Goal: Task Accomplishment & Management: Manage account settings

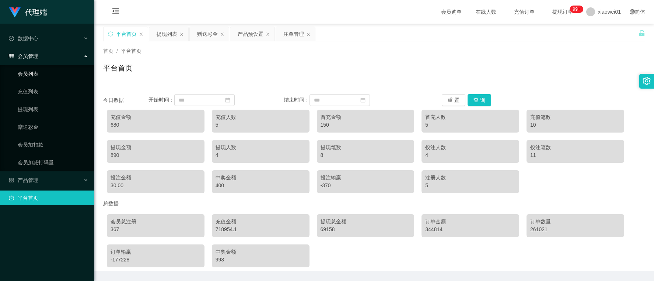
click at [30, 73] on link "会员列表" at bounding box center [53, 73] width 71 height 15
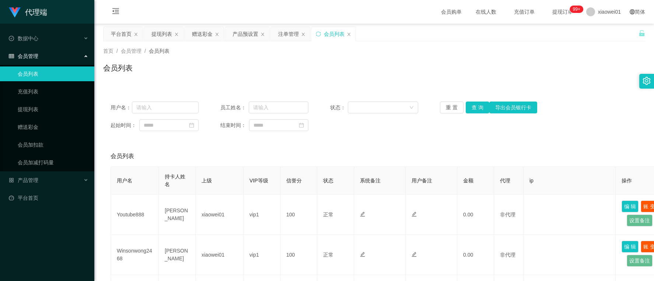
click at [165, 96] on div "用户名： 员工姓名： 状态： 重 置 查 询 导出会员银行卡 起始时间： 结束时间：" at bounding box center [374, 116] width 542 height 44
click at [165, 98] on div "用户名： 员工姓名： 状态： 重 置 查 询 导出会员银行卡 起始时间： 结束时间：" at bounding box center [374, 116] width 542 height 44
click at [173, 101] on div "用户名： 员工姓名： 状态： 重 置 查 询 导出会员银行卡 起始时间： 结束时间：" at bounding box center [374, 116] width 542 height 44
click at [172, 104] on input "text" at bounding box center [165, 107] width 66 height 12
paste input "sharon8821"
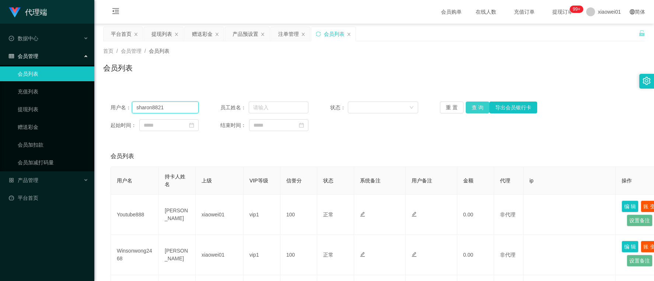
type input "sharon8821"
click at [477, 106] on button "查 询" at bounding box center [478, 107] width 24 height 12
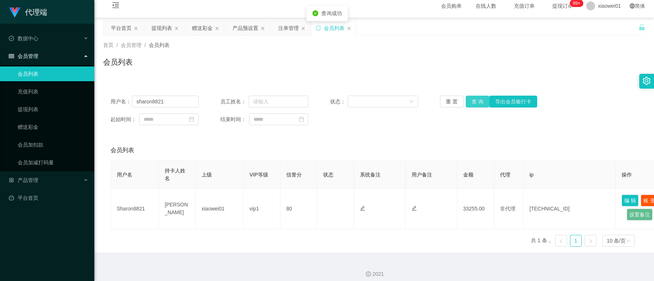
scroll to position [12, 0]
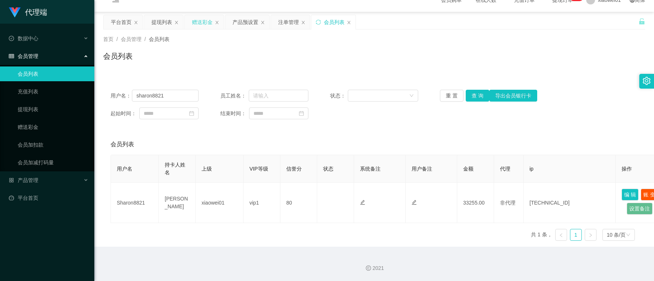
click at [203, 25] on div "赠送彩金" at bounding box center [202, 22] width 21 height 14
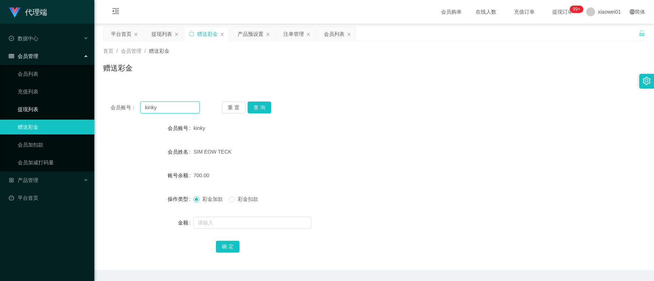
drag, startPoint x: 186, startPoint y: 111, endPoint x: 171, endPoint y: 100, distance: 19.0
click at [75, 103] on section "代理端 数据中心 会员管理 会员列表 充值列表 提现列表 赠送彩金 会员加扣款 会员加减打码量 产品管理 开奖记录 注单管理 产品列表 即时注单 产品预设置 …" at bounding box center [327, 152] width 654 height 304
paste input "Chris7788"
type input "Chris7788"
click at [263, 105] on button "查 询" at bounding box center [260, 107] width 24 height 12
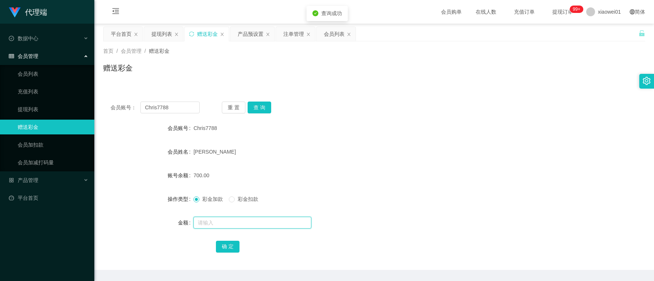
click at [246, 223] on input "text" at bounding box center [253, 222] width 118 height 12
type input "700"
click at [226, 249] on button "确 定" at bounding box center [228, 246] width 24 height 12
drag, startPoint x: 373, startPoint y: 148, endPoint x: 472, endPoint y: 105, distance: 107.3
click at [375, 147] on div "Christina Kung" at bounding box center [352, 151] width 316 height 15
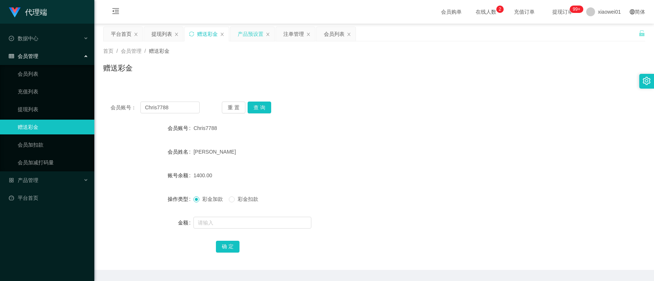
click at [256, 35] on div "产品预设置" at bounding box center [251, 34] width 26 height 14
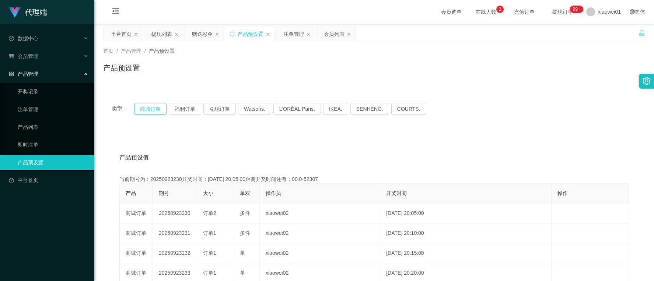
click at [145, 107] on button "商城订单" at bounding box center [150, 109] width 32 height 12
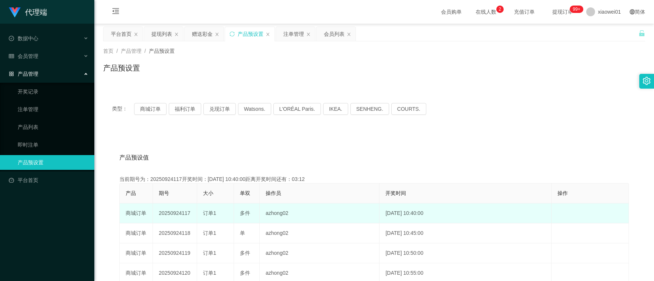
click at [182, 212] on td "20250924117" at bounding box center [175, 213] width 44 height 20
click at [181, 212] on td "20250924117" at bounding box center [175, 213] width 44 height 20
click at [177, 212] on td "20250924117" at bounding box center [175, 213] width 44 height 20
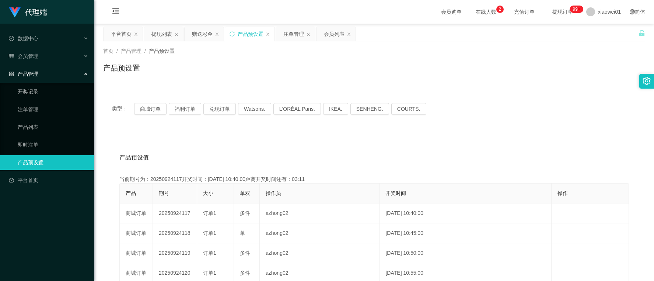
copy td "20250924117"
click at [301, 35] on div "注单管理" at bounding box center [294, 34] width 21 height 14
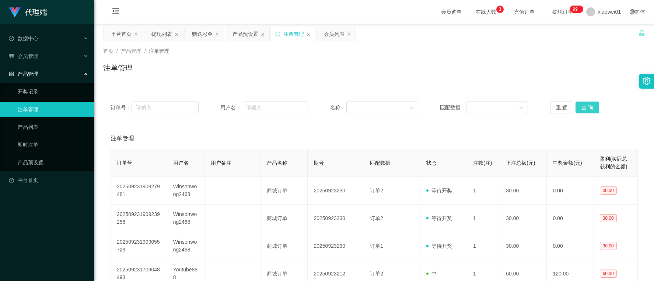
click at [582, 107] on button "查 询" at bounding box center [588, 107] width 24 height 12
click at [242, 35] on div "产品预设置" at bounding box center [246, 34] width 26 height 14
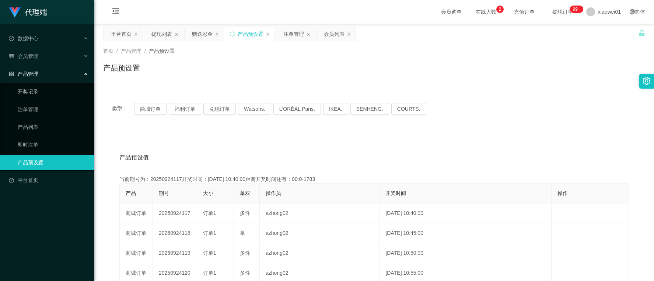
click at [181, 116] on div "类型： 商城订单 福利订单 兑现订单 Watsons. L'ORÉAL Paris. IKEA. SENHENG. COURTS." at bounding box center [374, 108] width 542 height 29
click at [189, 108] on button "福利订单" at bounding box center [185, 109] width 32 height 12
click at [185, 111] on button "福利订单" at bounding box center [185, 109] width 32 height 12
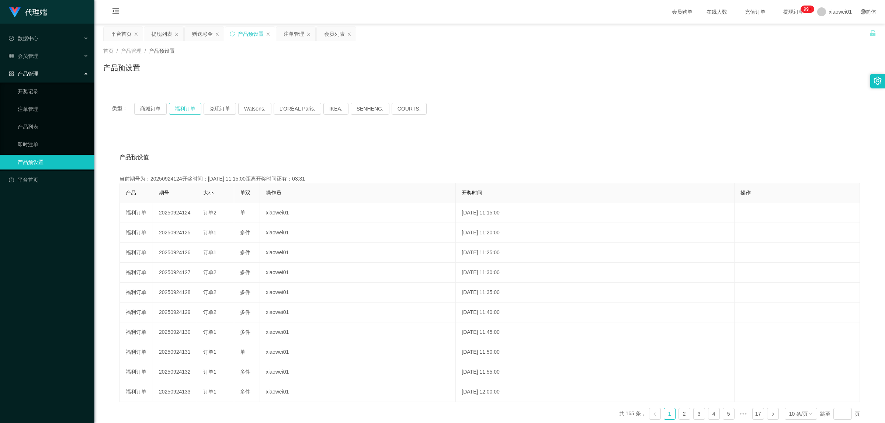
click at [187, 110] on button "福利订单" at bounding box center [185, 109] width 32 height 12
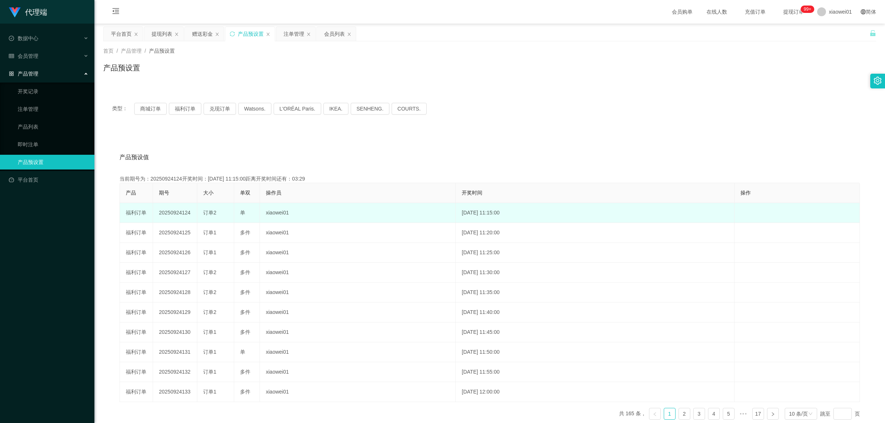
click at [179, 213] on td "20250924124" at bounding box center [175, 213] width 44 height 20
copy td "20250924124"
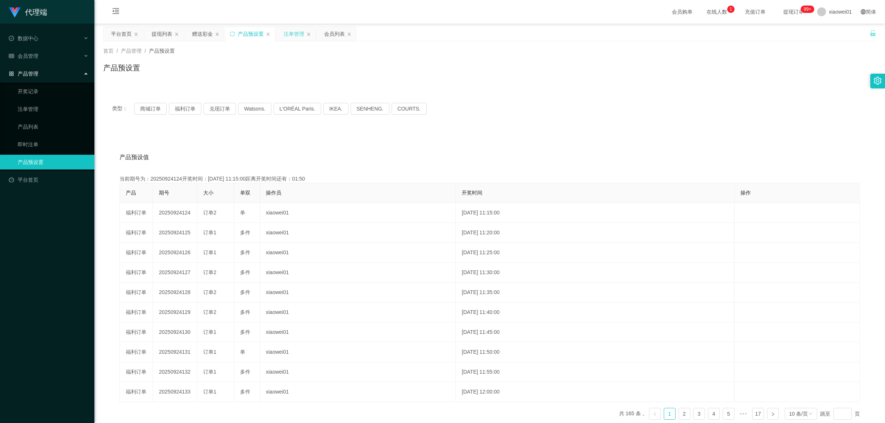
click at [300, 29] on div "注单管理" at bounding box center [294, 34] width 21 height 14
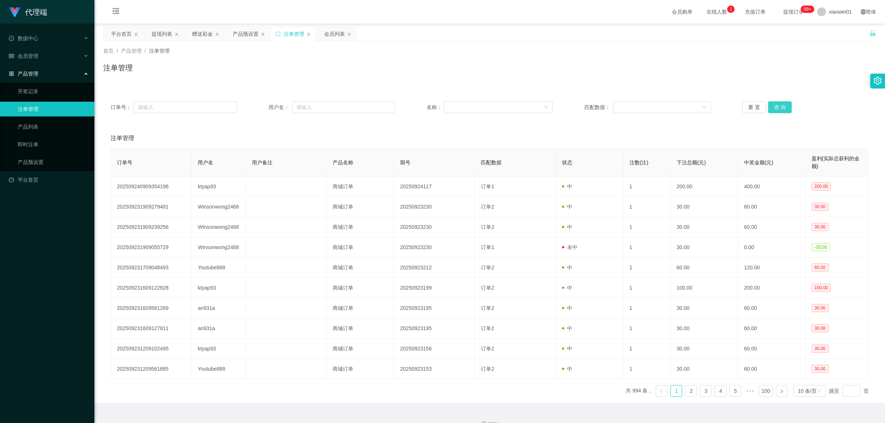
click at [654, 106] on button "查 询" at bounding box center [780, 107] width 24 height 12
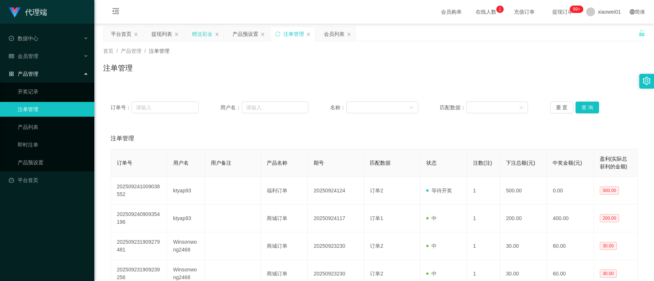
click at [205, 31] on div "赠送彩金" at bounding box center [202, 34] width 21 height 14
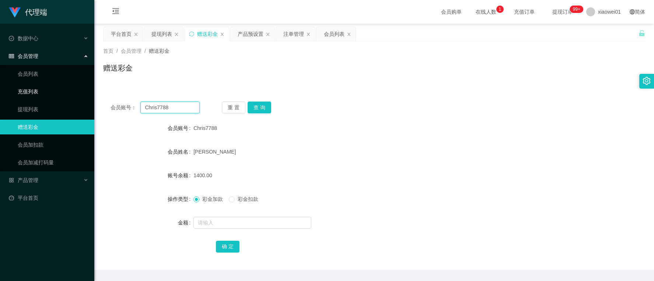
drag, startPoint x: 173, startPoint y: 108, endPoint x: 70, endPoint y: 91, distance: 103.5
click at [70, 91] on section "代理端 数据中心 会员管理 会员列表 充值列表 提现列表 赠送彩金 会员加扣款 会员加减打码量 产品管理 开奖记录 注单管理 产品列表 即时注单 产品预设置 …" at bounding box center [327, 152] width 654 height 304
paste input "ktyap93"
type input "ktyap93"
click at [270, 108] on button "查 询" at bounding box center [260, 107] width 24 height 12
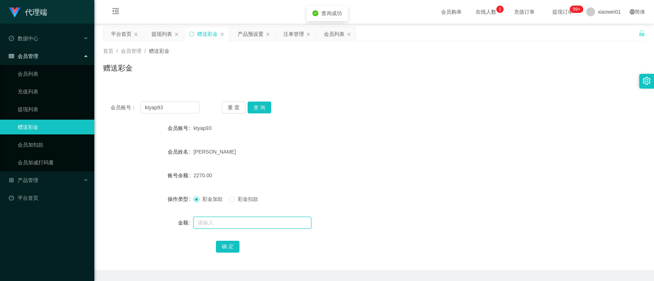
click at [252, 220] on input "text" at bounding box center [253, 222] width 118 height 12
type input "3000"
click at [229, 244] on button "确 定" at bounding box center [228, 246] width 24 height 12
click at [402, 140] on form "会员账号 ktyap93 会员姓名 yap kai tung 账号余额 5270.00 操作类型 彩金加款 彩金扣款 金额 确 定" at bounding box center [374, 187] width 542 height 133
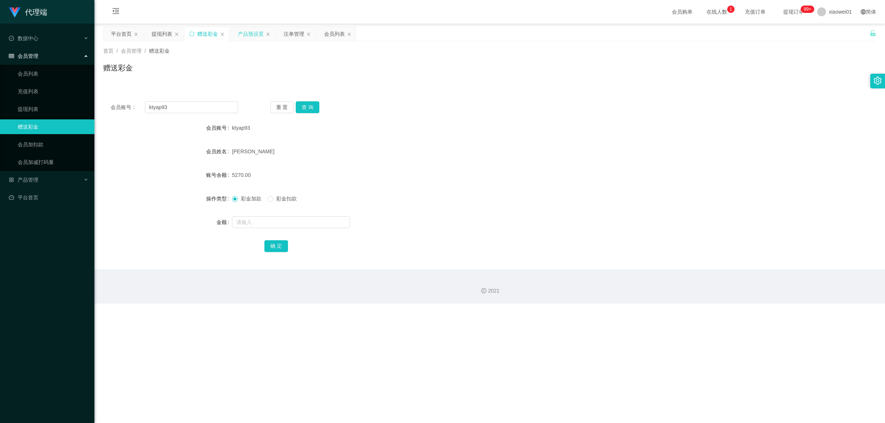
click at [243, 29] on div "产品预设置" at bounding box center [251, 34] width 26 height 14
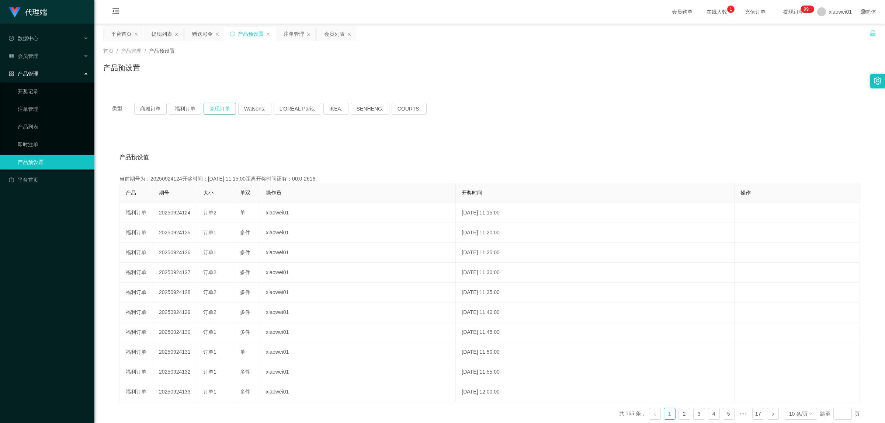
click at [219, 107] on button "兑现订单" at bounding box center [220, 109] width 32 height 12
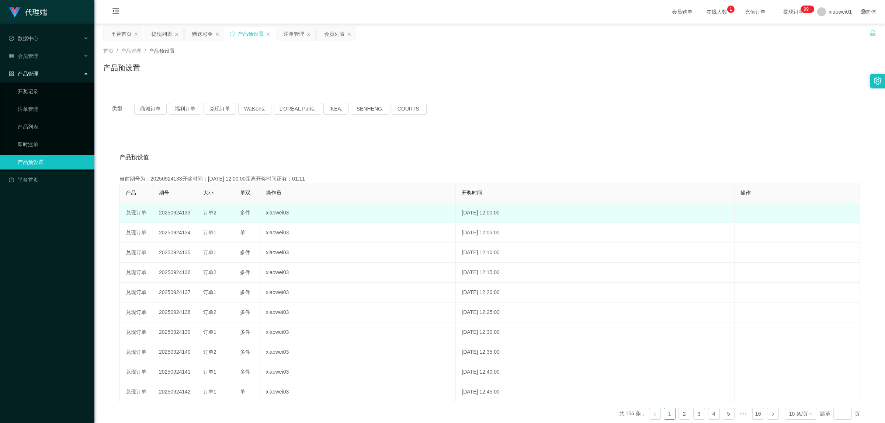
click at [176, 212] on td "20250924133" at bounding box center [175, 213] width 44 height 20
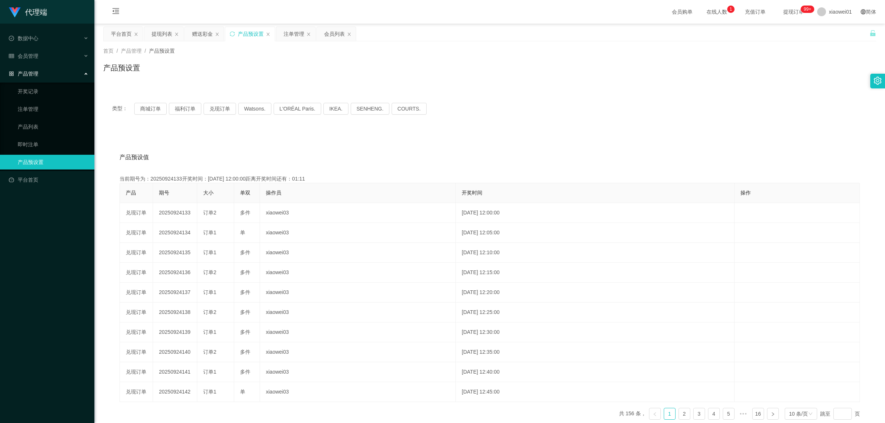
copy td "20250924133"
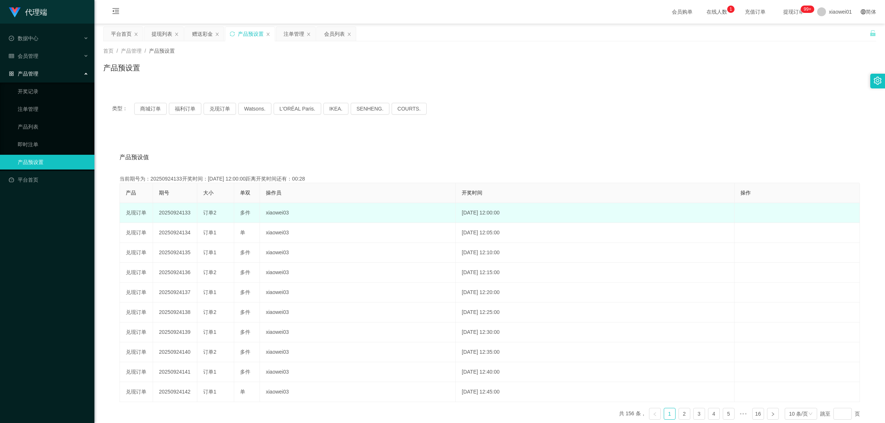
click at [199, 222] on td "订单2" at bounding box center [215, 213] width 37 height 20
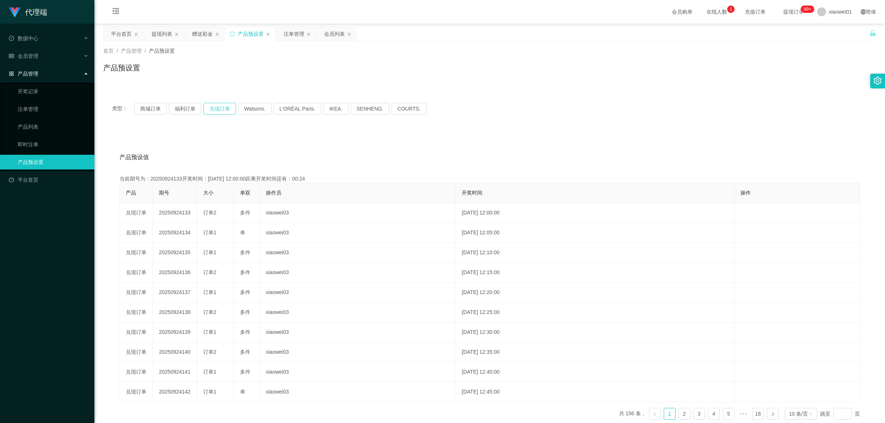
click at [227, 108] on button "兑现订单" at bounding box center [220, 109] width 32 height 12
click at [187, 106] on button "福利订单" at bounding box center [185, 109] width 32 height 12
click at [211, 103] on button "兑现订单" at bounding box center [220, 109] width 32 height 12
click at [199, 108] on button "福利订单" at bounding box center [185, 109] width 32 height 12
click at [188, 108] on button "福利订单" at bounding box center [185, 109] width 32 height 12
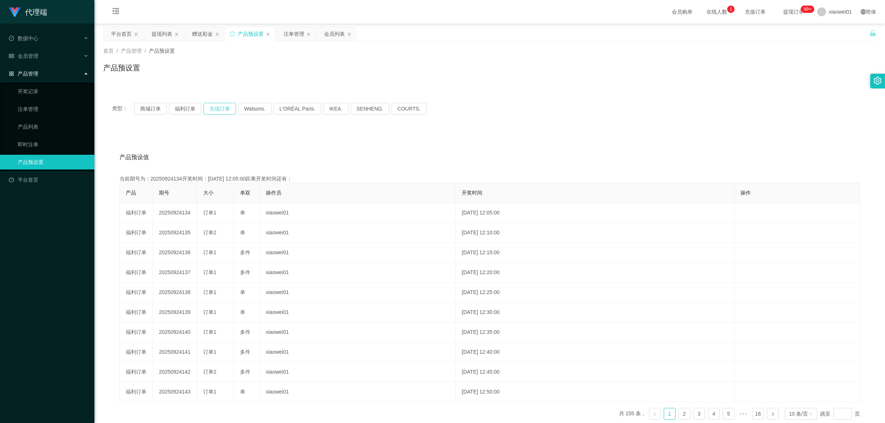
click at [222, 105] on button "兑现订单" at bounding box center [220, 109] width 32 height 12
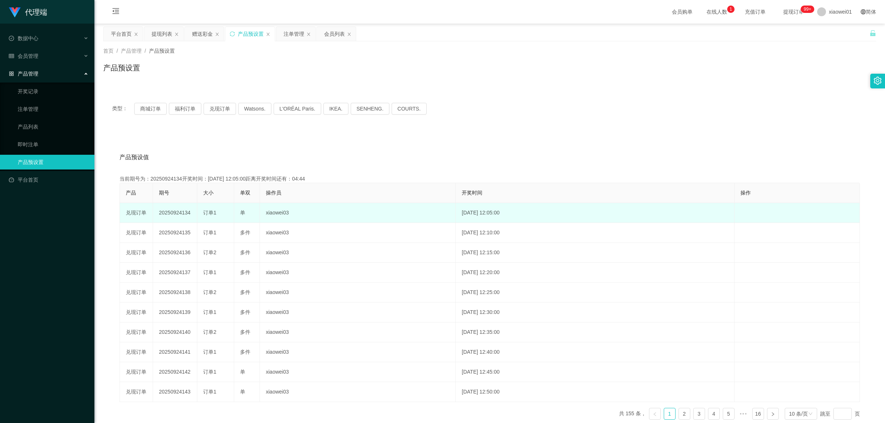
click at [161, 210] on td "20250924134" at bounding box center [175, 213] width 44 height 20
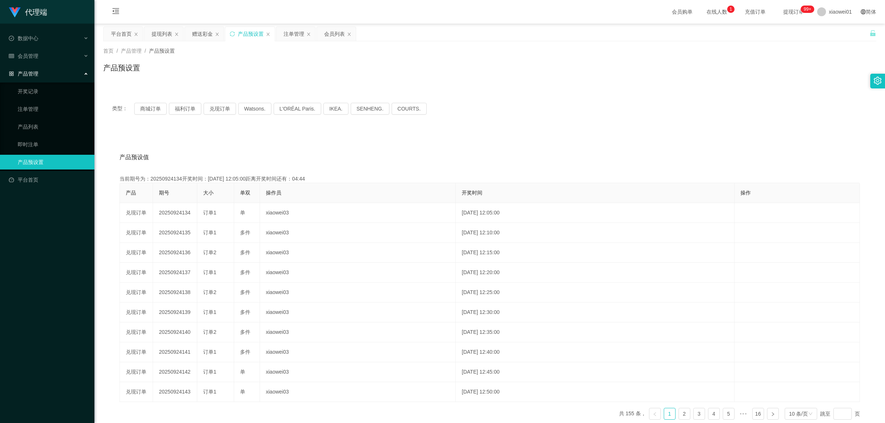
copy td "20250924134"
click at [286, 31] on div "注单管理" at bounding box center [294, 34] width 21 height 14
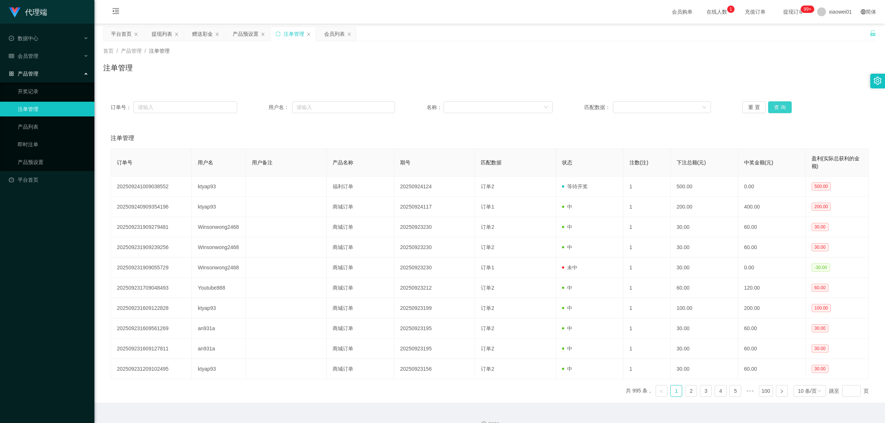
click at [654, 111] on button "查 询" at bounding box center [780, 107] width 24 height 12
click at [297, 35] on div "注单管理" at bounding box center [294, 34] width 21 height 14
click at [654, 108] on button "查 询" at bounding box center [780, 107] width 24 height 12
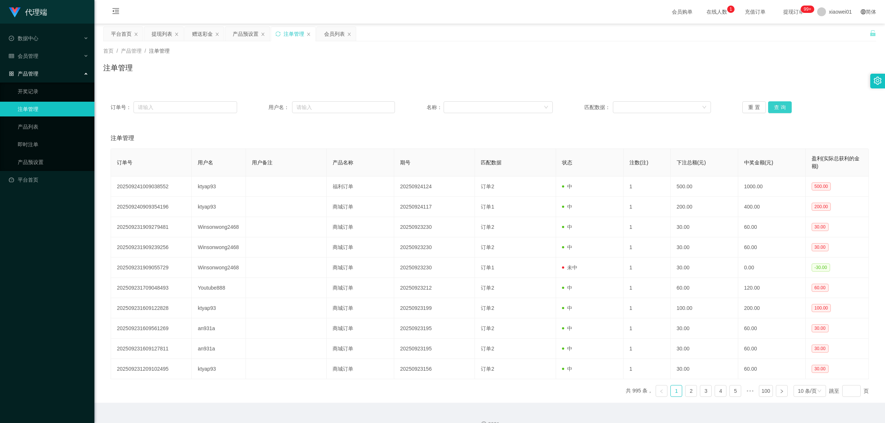
click at [654, 110] on button "查 询" at bounding box center [780, 107] width 24 height 12
click at [654, 108] on button "查 询" at bounding box center [780, 107] width 24 height 12
click at [654, 109] on button "查 询" at bounding box center [780, 107] width 24 height 12
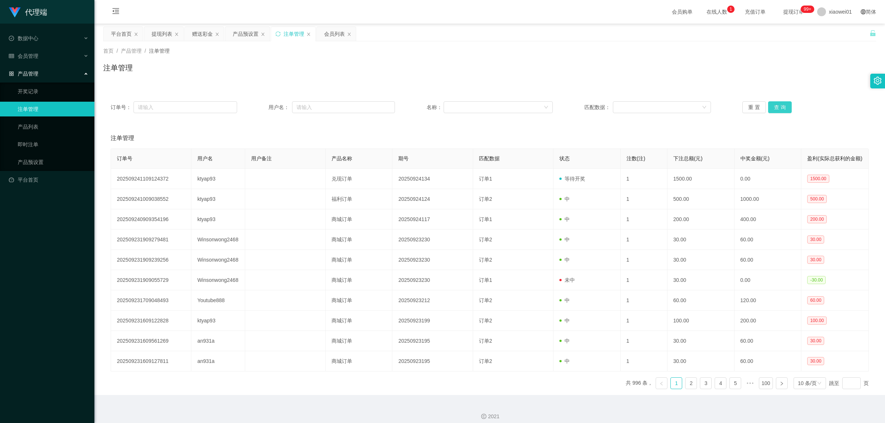
click at [654, 108] on button "查 询" at bounding box center [780, 107] width 24 height 12
click at [654, 104] on button "查 询" at bounding box center [780, 107] width 24 height 12
click at [330, 31] on div "会员列表" at bounding box center [334, 34] width 21 height 14
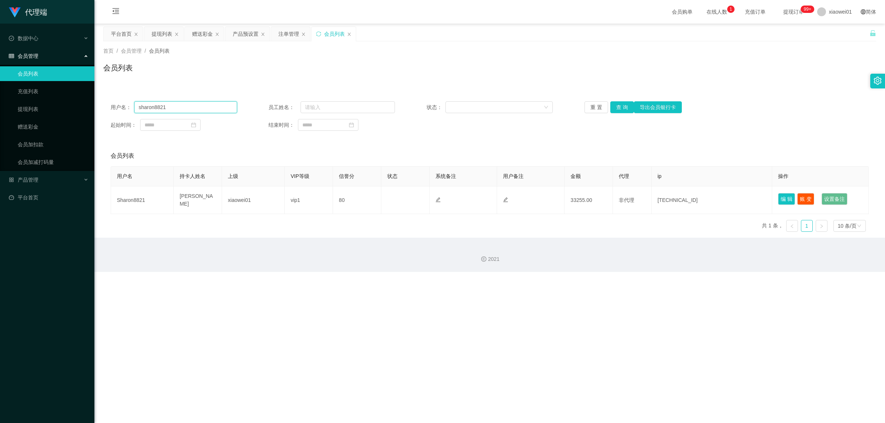
click at [187, 111] on input "sharon8821" at bounding box center [185, 107] width 103 height 12
drag, startPoint x: 205, startPoint y: 111, endPoint x: 41, endPoint y: 96, distance: 164.7
click at [41, 96] on section "代理端 数据中心 会员管理 会员列表 充值列表 提现列表 赠送彩金 会员加扣款 会员加减打码量 产品管理 开奖记录 注单管理 产品列表 即时注单 产品预设置 …" at bounding box center [442, 136] width 885 height 272
paste input "ktyap93"
type input "ktyap93"
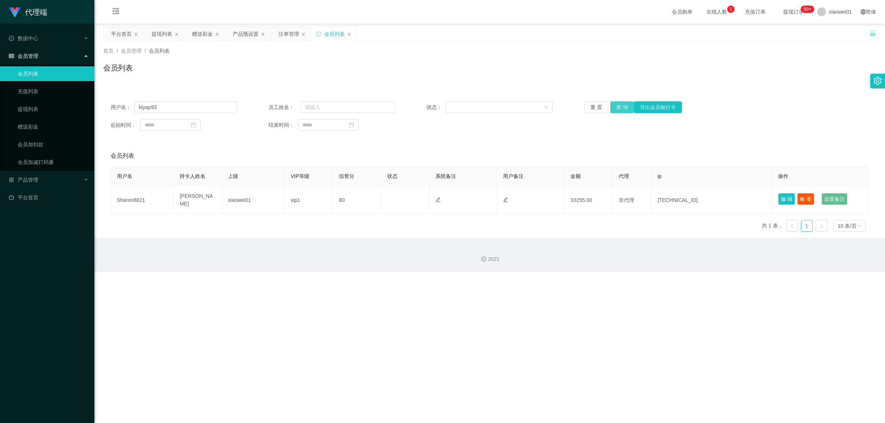
click at [629, 110] on button "查 询" at bounding box center [622, 107] width 24 height 12
click at [622, 108] on button "查 询" at bounding box center [622, 107] width 24 height 12
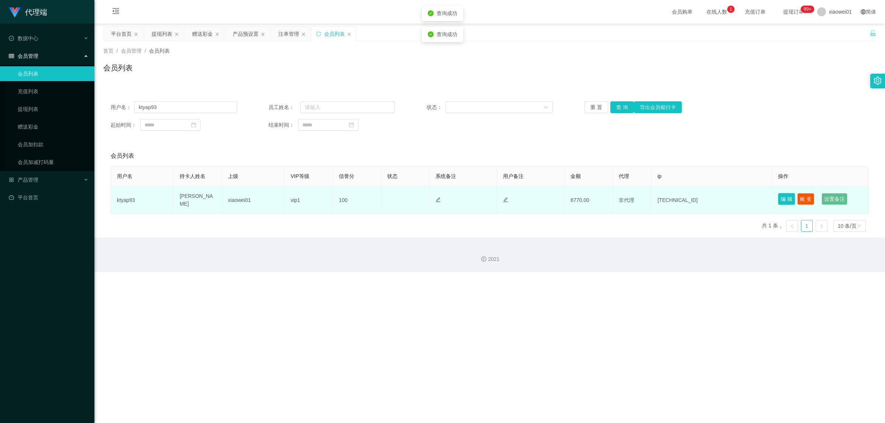
click at [654, 196] on button "编 辑" at bounding box center [786, 199] width 17 height 12
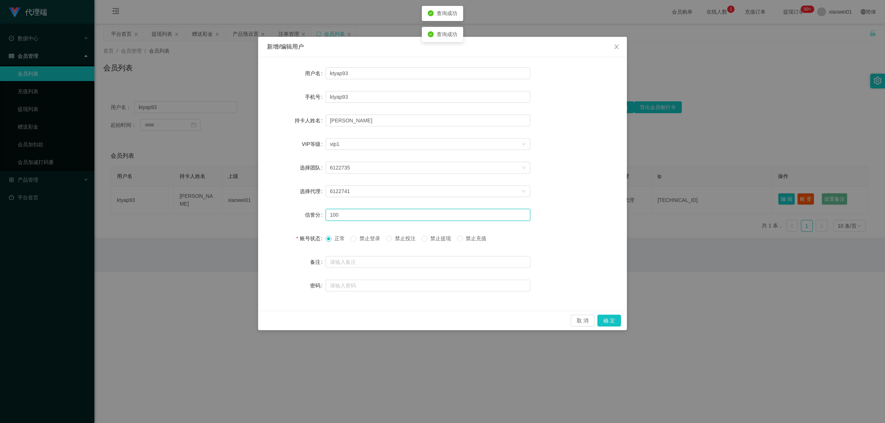
drag, startPoint x: 371, startPoint y: 211, endPoint x: 268, endPoint y: 198, distance: 103.4
click at [266, 197] on div "用户名 ktyap93 手机号 ktyap93 持卡人姓名 yap kai tung VIP等级 选择VIP等级 vip1 选择团队 6122735 选择代理…" at bounding box center [442, 184] width 369 height 254
type input "80"
click at [616, 280] on button "确 定" at bounding box center [609, 321] width 24 height 12
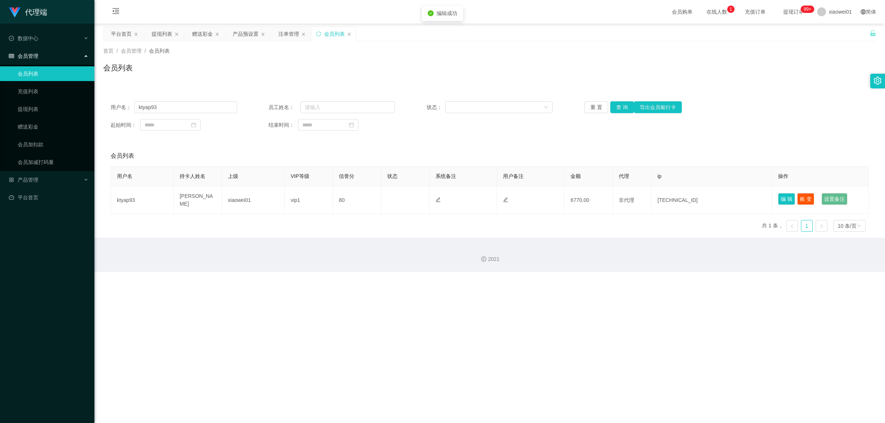
click at [654, 280] on div "代理端 数据中心 会员管理 会员列表 充值列表 提现列表 赠送彩金 会员加扣款 会员加减打码量 产品管理 开奖记录 注单管理 产品列表 即时注单 产品预设置 …" at bounding box center [442, 211] width 885 height 423
click at [596, 137] on div "用户名： ktyap93 员工姓名： 状态： 重 置 查 询 导出会员银行卡 起始时间： 结束时间：" at bounding box center [489, 116] width 773 height 44
drag, startPoint x: 172, startPoint y: 109, endPoint x: 0, endPoint y: 83, distance: 173.8
click at [0, 83] on section "代理端 数据中心 会员管理 会员列表 充值列表 提现列表 赠送彩金 会员加扣款 会员加减打码量 产品管理 开奖记录 注单管理 产品列表 即时注单 产品预设置 …" at bounding box center [442, 136] width 885 height 272
paste input "79911797"
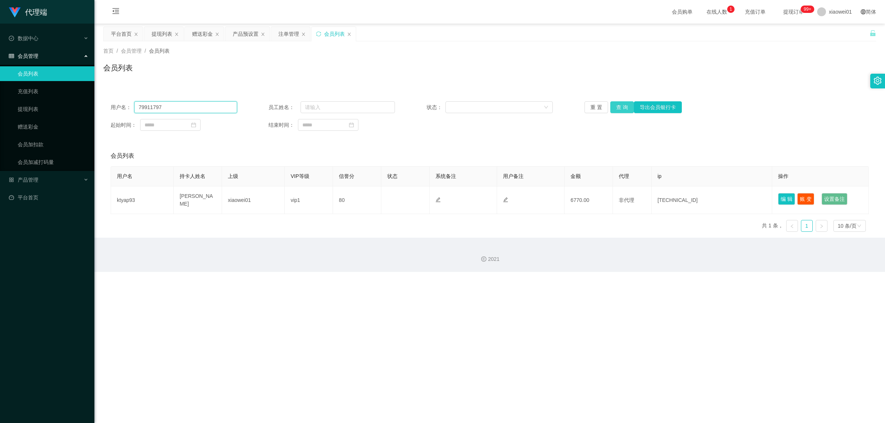
type input "79911797"
click at [621, 106] on button "查 询" at bounding box center [622, 107] width 24 height 12
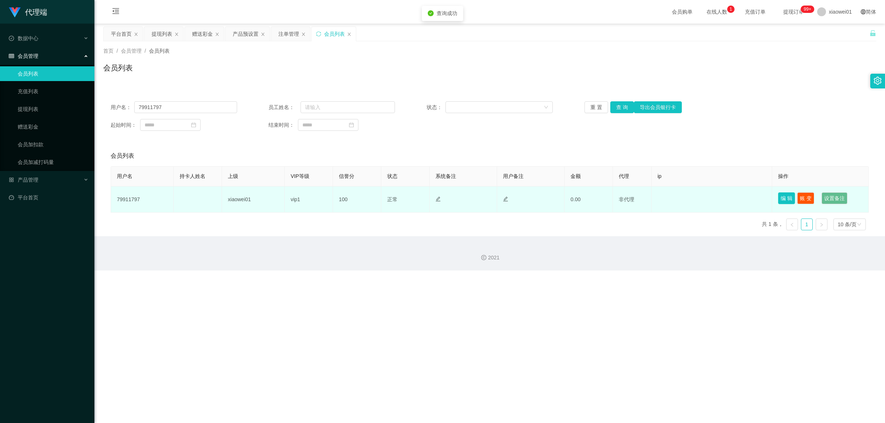
click at [654, 197] on button "编 辑" at bounding box center [786, 198] width 17 height 12
type input "79911797"
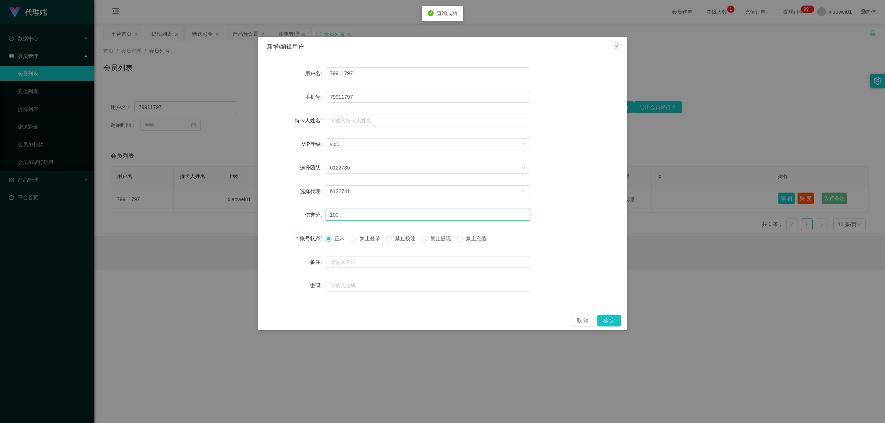
drag, startPoint x: 377, startPoint y: 218, endPoint x: 192, endPoint y: 200, distance: 186.0
click at [190, 200] on div "新增/编辑用户 用户名 79911797 手机号 79911797 持卡人姓名 VIP等级 选择VIP等级 vip1 选择团队 6122735 选择代理 61…" at bounding box center [442, 211] width 885 height 423
type input "80"
click at [610, 280] on button "确 定" at bounding box center [609, 321] width 24 height 12
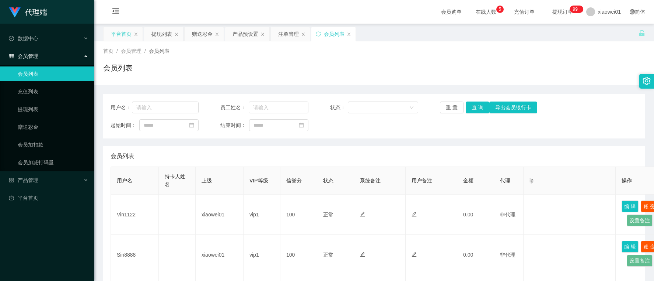
click at [120, 34] on div "平台首页" at bounding box center [121, 34] width 21 height 14
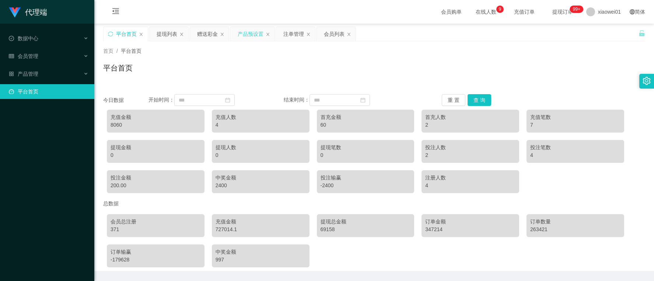
click at [260, 35] on div "产品预设置" at bounding box center [251, 34] width 26 height 14
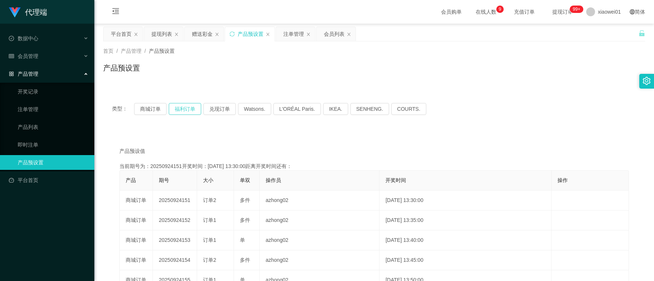
click at [179, 110] on button "福利订单" at bounding box center [185, 109] width 32 height 12
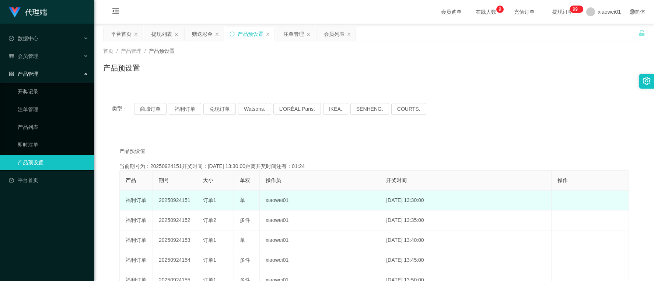
click at [172, 197] on td "20250924151" at bounding box center [175, 200] width 44 height 20
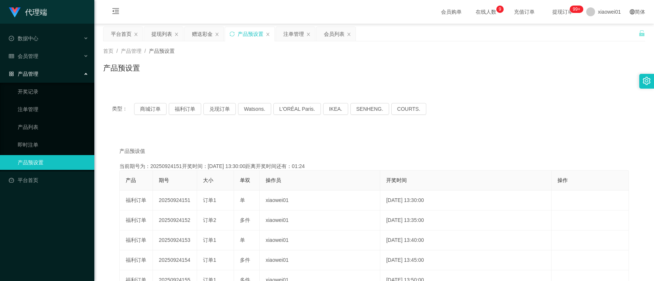
copy td "20250924151"
click at [299, 37] on div "注单管理" at bounding box center [294, 34] width 21 height 14
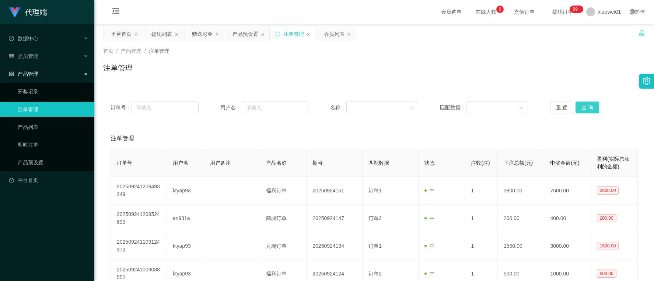
click at [587, 109] on button "查 询" at bounding box center [588, 107] width 24 height 12
